Goal: Use online tool/utility: Utilize a website feature to perform a specific function

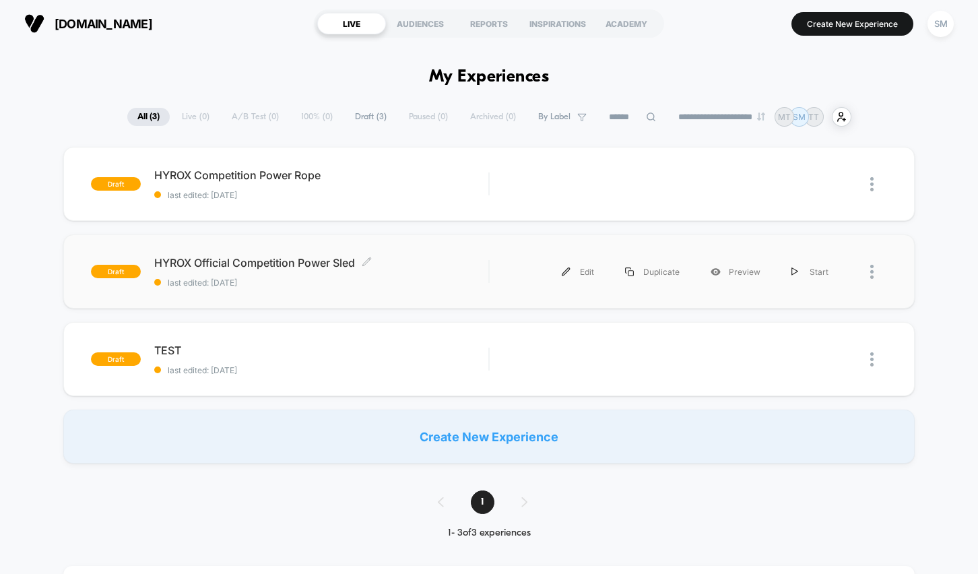
click at [286, 263] on span "HYROX Official Competition Power Sled Click to edit experience details" at bounding box center [321, 262] width 334 height 13
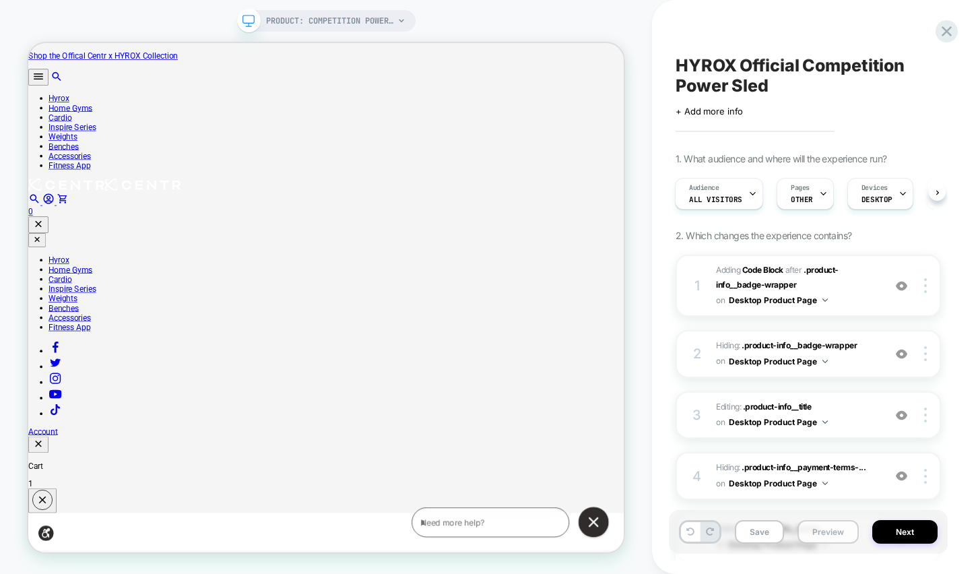
click at [832, 528] on button "Preview" at bounding box center [827, 532] width 61 height 24
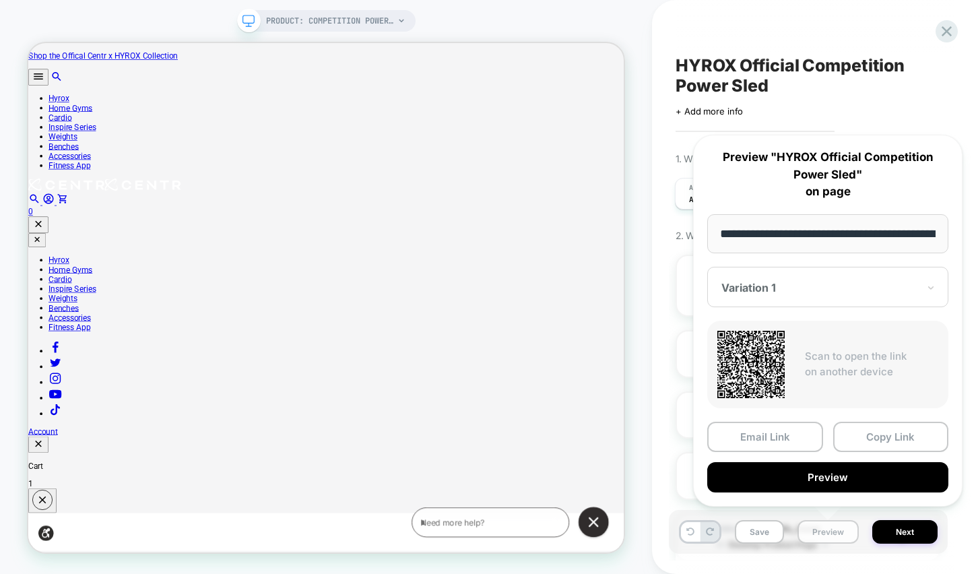
scroll to position [0, 269]
click at [851, 483] on button "Preview" at bounding box center [827, 478] width 241 height 30
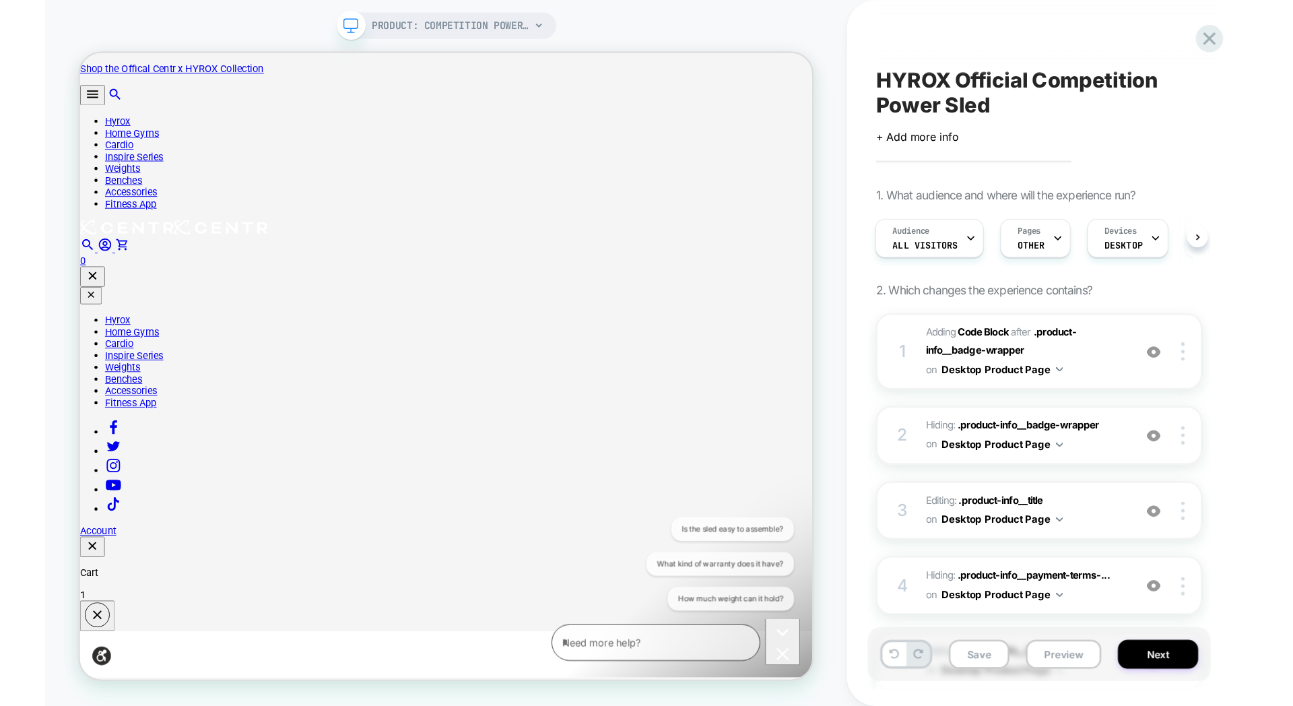
scroll to position [0, 0]
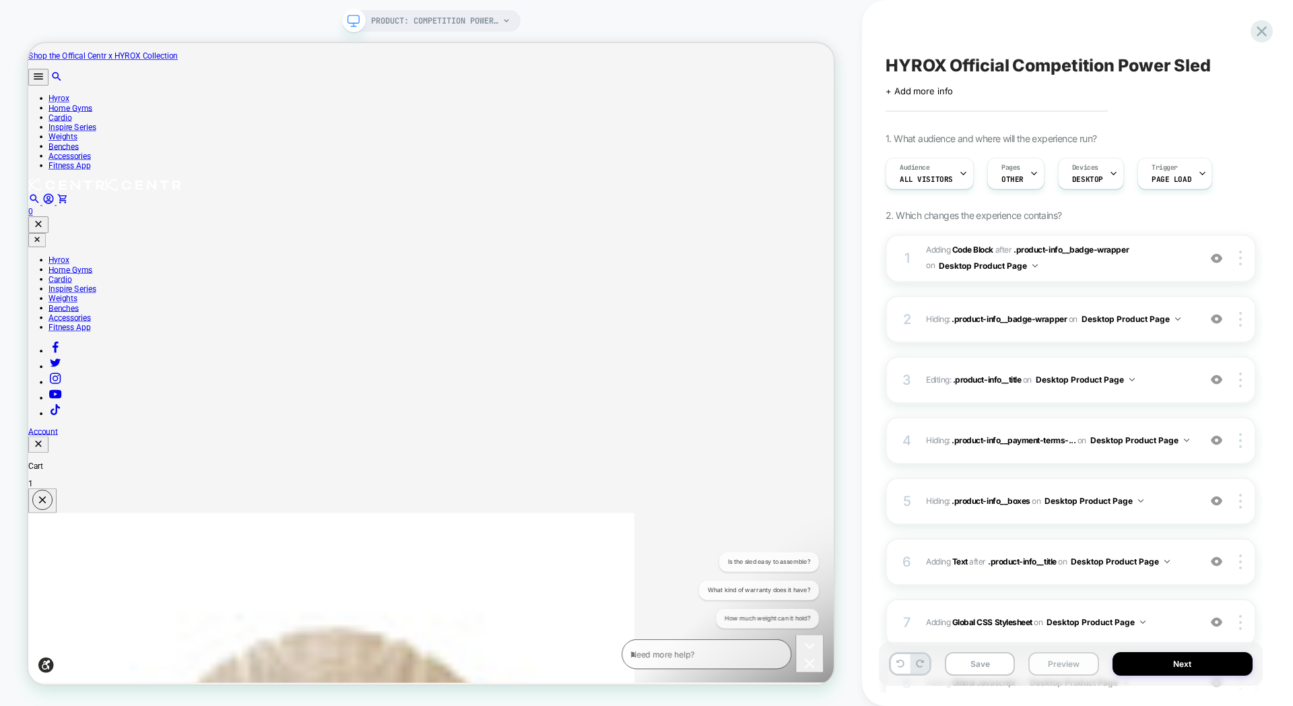
click at [977, 573] on button "Preview" at bounding box center [1063, 664] width 70 height 24
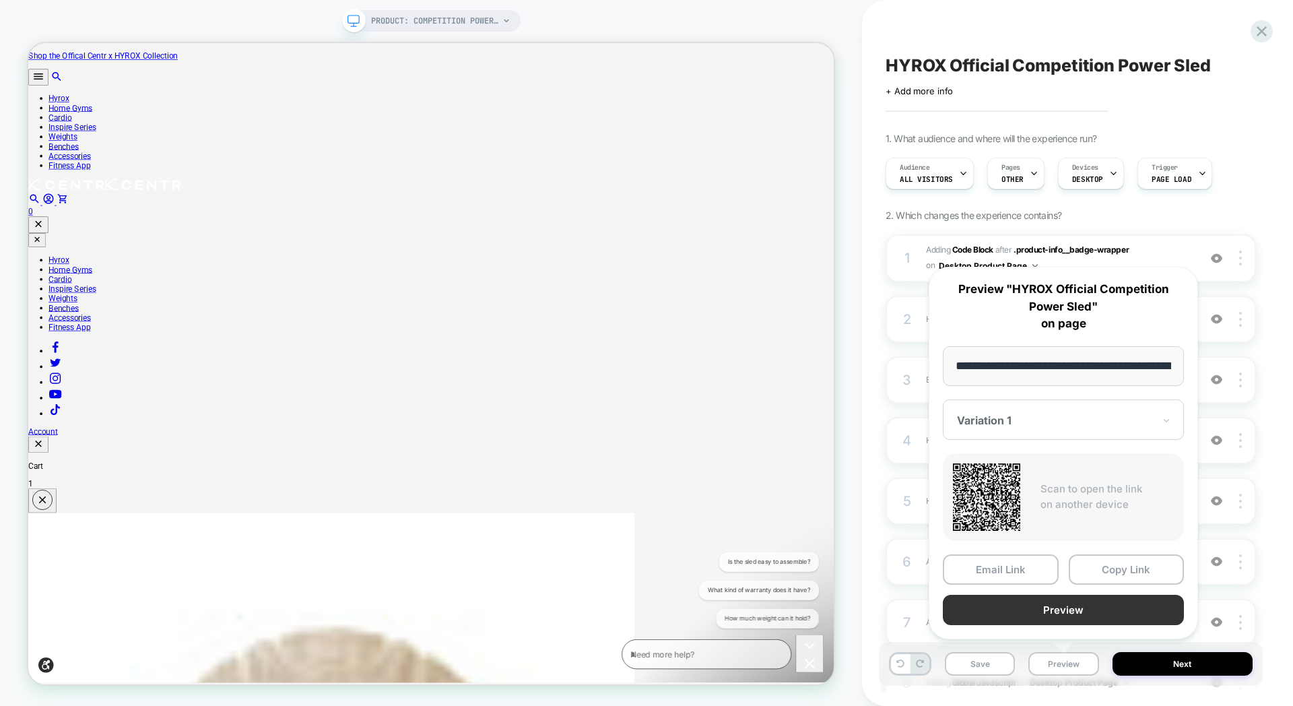
click at [977, 573] on button "Preview" at bounding box center [1063, 609] width 241 height 30
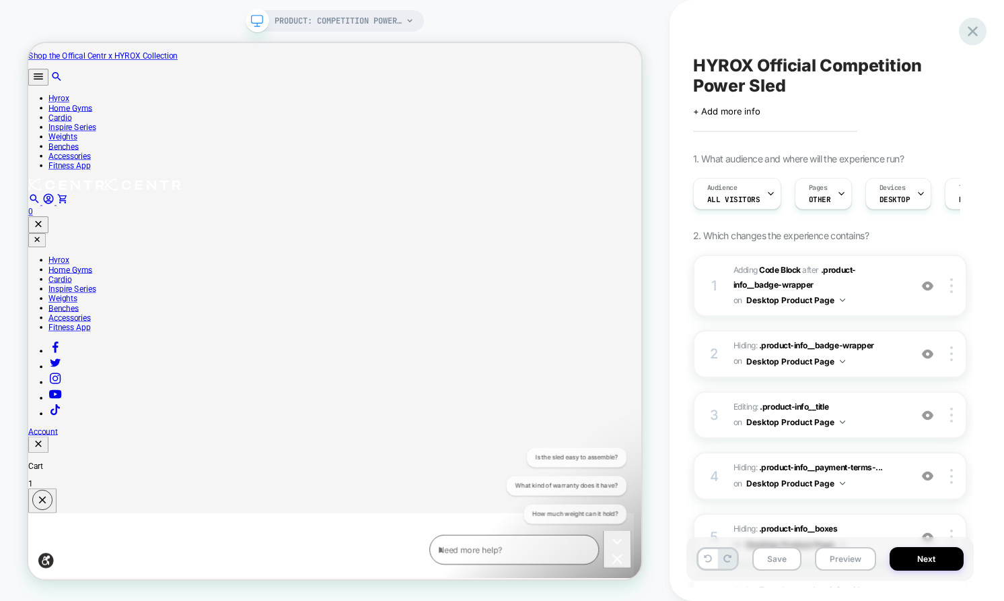
click at [977, 32] on icon at bounding box center [973, 31] width 18 height 18
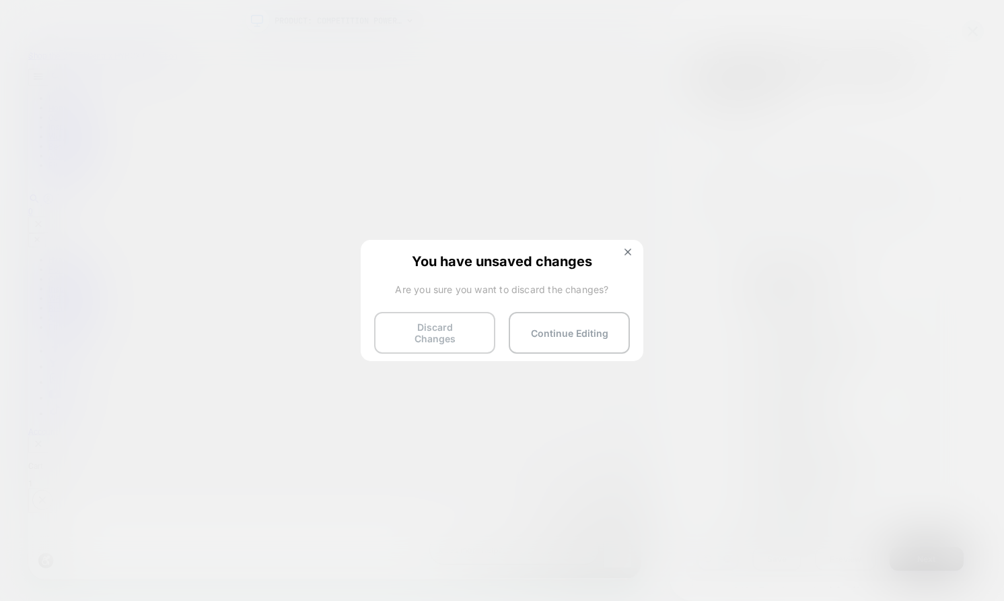
click at [458, 335] on button "Discard Changes" at bounding box center [434, 333] width 121 height 42
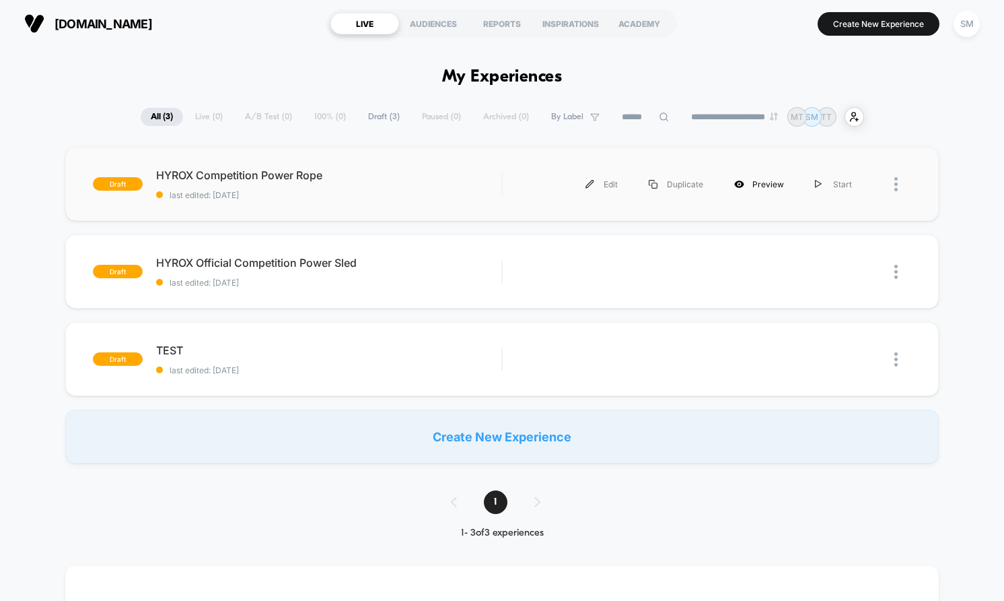
click at [744, 185] on icon at bounding box center [738, 183] width 9 height 7
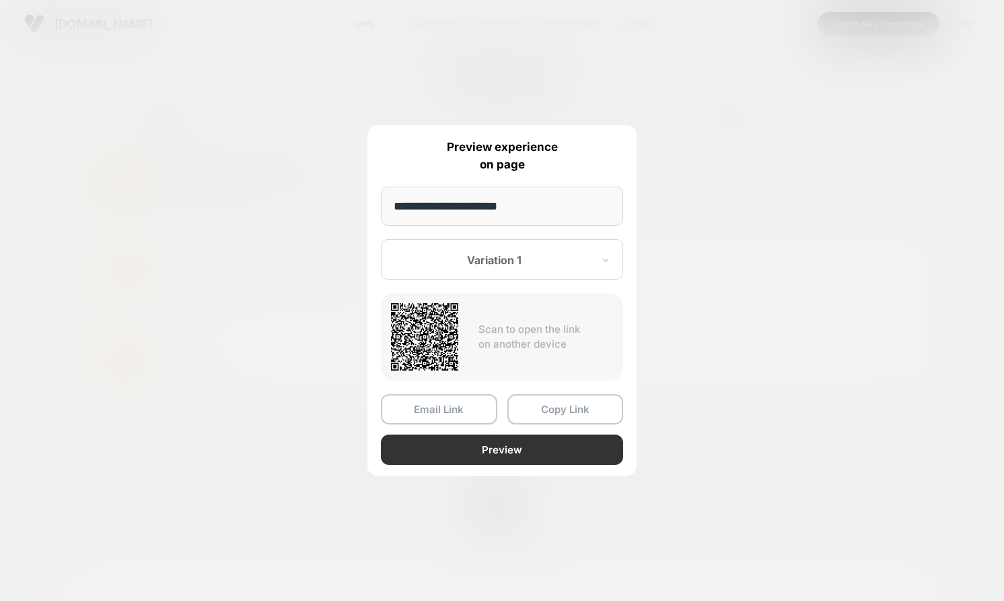
click at [500, 453] on button "Preview" at bounding box center [502, 449] width 242 height 30
